Goal: Information Seeking & Learning: Learn about a topic

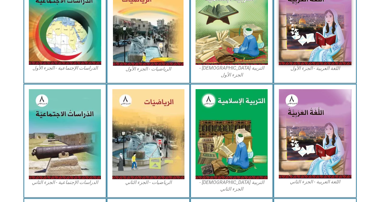
scroll to position [240, 0]
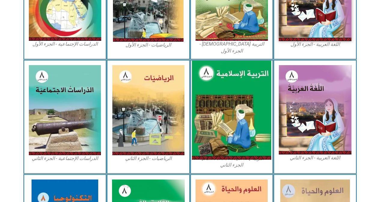
click at [201, 89] on img at bounding box center [231, 110] width 79 height 99
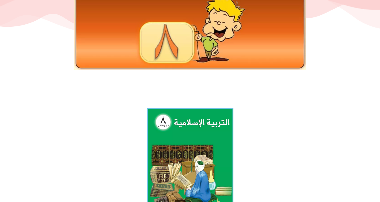
scroll to position [80, 0]
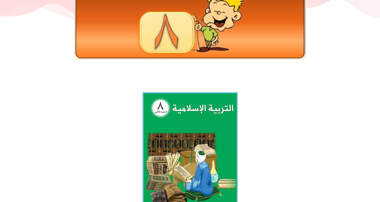
click at [206, 157] on img at bounding box center [189, 151] width 95 height 118
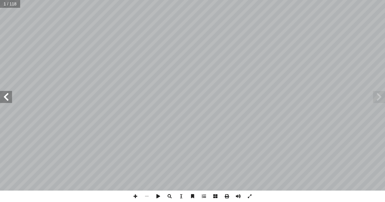
click at [8, 97] on span at bounding box center [6, 97] width 12 height 12
click at [9, 92] on span at bounding box center [6, 97] width 12 height 12
click at [378, 99] on div "الثامن للصف الإسلامية التربية Ү д ǡ ԟ ę п ԽԲđ д Ɲň ԟ ȥЏđ ƺđȥЦ п ԽԲđ  з Ɲň й …" at bounding box center [192, 95] width 385 height 191
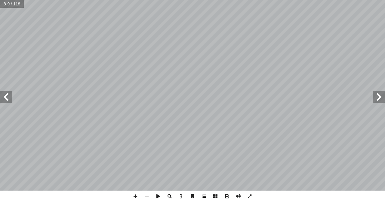
click at [378, 99] on span at bounding box center [379, 97] width 12 height 12
click at [378, 98] on span at bounding box center [379, 97] width 12 height 12
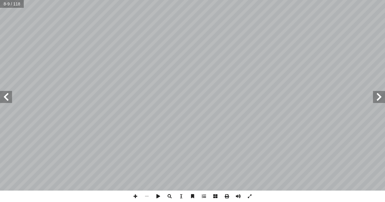
click at [378, 98] on span at bounding box center [379, 97] width 12 height 12
click at [377, 100] on span at bounding box center [379, 97] width 12 height 12
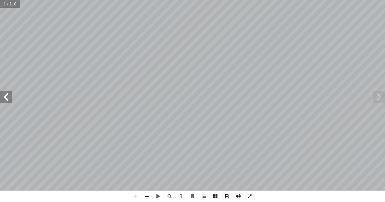
click at [143, 200] on span at bounding box center [146, 196] width 11 height 11
click at [145, 198] on span at bounding box center [146, 196] width 11 height 11
click at [148, 194] on span at bounding box center [146, 196] width 11 height 11
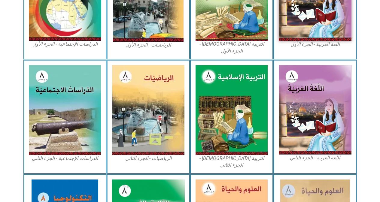
scroll to position [80, 0]
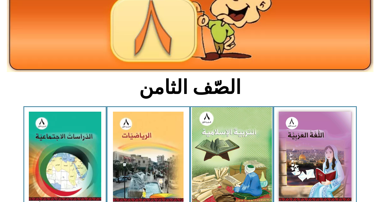
click at [217, 152] on img at bounding box center [232, 156] width 80 height 98
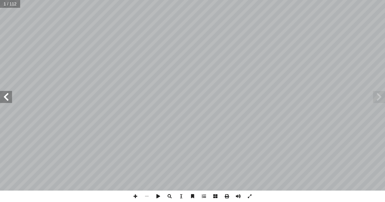
click at [2, 102] on span at bounding box center [6, 97] width 12 height 12
click at [4, 102] on span at bounding box center [6, 97] width 12 height 12
click at [136, 196] on span at bounding box center [135, 196] width 11 height 11
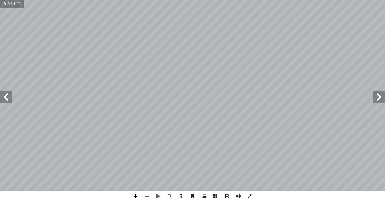
click at [138, 196] on span at bounding box center [135, 196] width 11 height 11
click at [142, 200] on div "التربية الإسلامية للصف الثامن ٤ ـرج خـ ُ ) لي ســول محمــد ( َّ نزلــه اللــه –…" at bounding box center [192, 101] width 385 height 202
click at [375, 95] on span at bounding box center [379, 97] width 12 height 12
click at [157, 198] on span at bounding box center [157, 196] width 11 height 11
click at [134, 200] on span at bounding box center [135, 196] width 11 height 11
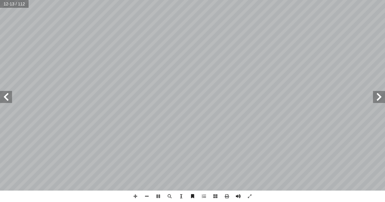
click at [11, 99] on span at bounding box center [6, 97] width 12 height 12
click at [376, 97] on span at bounding box center [379, 97] width 12 height 12
click at [375, 100] on span at bounding box center [379, 97] width 12 height 12
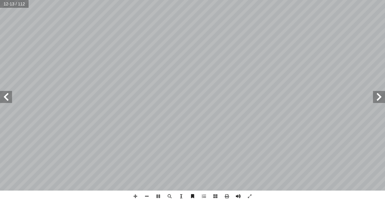
click at [378, 97] on span at bounding box center [379, 97] width 12 height 12
click at [378, 96] on span at bounding box center [379, 97] width 12 height 12
click at [378, 99] on span at bounding box center [379, 97] width 12 height 12
click at [381, 93] on span at bounding box center [379, 97] width 12 height 12
click at [381, 101] on span at bounding box center [379, 97] width 12 height 12
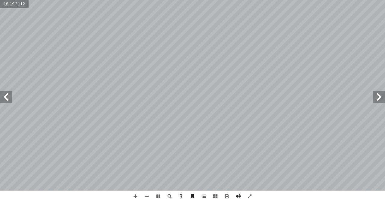
click at [381, 98] on span at bounding box center [379, 97] width 12 height 12
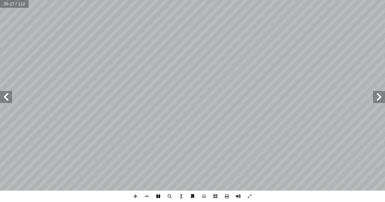
click at [159, 200] on span at bounding box center [157, 196] width 11 height 11
click at [381, 99] on span at bounding box center [379, 97] width 12 height 12
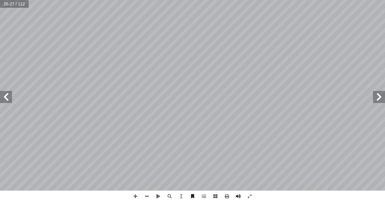
click at [381, 99] on span at bounding box center [379, 97] width 12 height 12
click at [382, 96] on span at bounding box center [379, 97] width 12 height 12
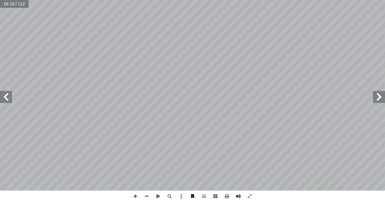
click at [382, 96] on span at bounding box center [379, 97] width 12 height 12
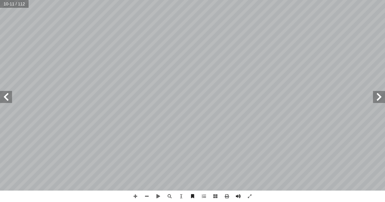
click at [380, 97] on span at bounding box center [379, 97] width 12 height 12
click at [136, 197] on span at bounding box center [135, 196] width 11 height 11
click at [376, 98] on span at bounding box center [379, 97] width 12 height 12
click at [147, 197] on span at bounding box center [146, 196] width 11 height 11
click at [145, 195] on span at bounding box center [146, 196] width 11 height 11
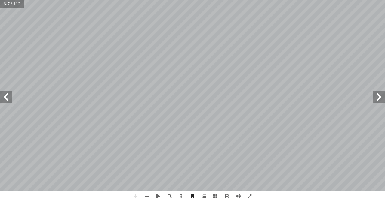
click at [8, 100] on span at bounding box center [6, 97] width 12 height 12
click at [148, 198] on span at bounding box center [146, 196] width 11 height 11
click at [374, 94] on span at bounding box center [379, 97] width 12 height 12
click at [377, 98] on span at bounding box center [379, 97] width 12 height 12
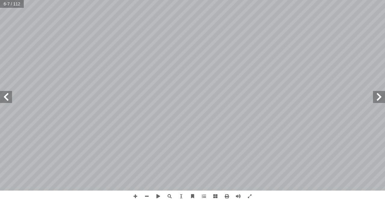
click at [7, 103] on span at bounding box center [6, 97] width 12 height 12
click at [7, 99] on span at bounding box center [6, 97] width 12 height 12
click at [137, 195] on span at bounding box center [135, 196] width 11 height 11
click at [97, 55] on html "الصفحة الرئيسية الصف الأول الصف الثاني الصف الثالث الصف الرابع الصف الخامس الصف…" at bounding box center [192, 27] width 385 height 55
click at [10, 91] on span at bounding box center [6, 97] width 12 height 12
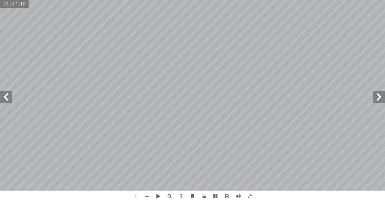
click at [376, 103] on span at bounding box center [379, 97] width 12 height 12
click at [149, 55] on html "الصفحة الرئيسية الصف الأول الصف الثاني الصف الثالث الصف الرابع الصف الخامس الصف…" at bounding box center [192, 27] width 385 height 55
click at [5, 102] on span at bounding box center [6, 97] width 12 height 12
